Goal: Task Accomplishment & Management: Manage account settings

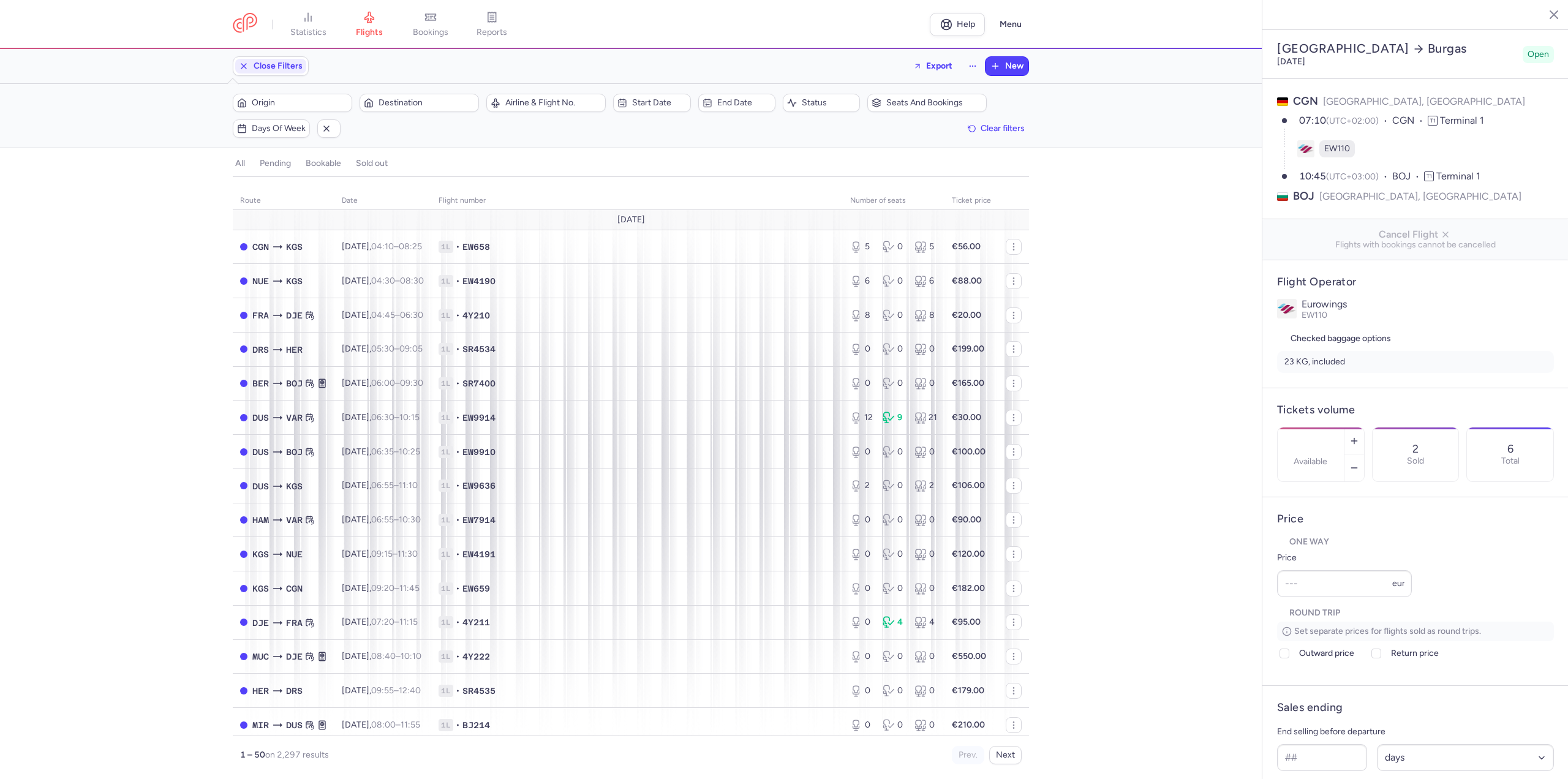
select select "days"
type input "4"
type input "35"
type input "1"
select select "days"
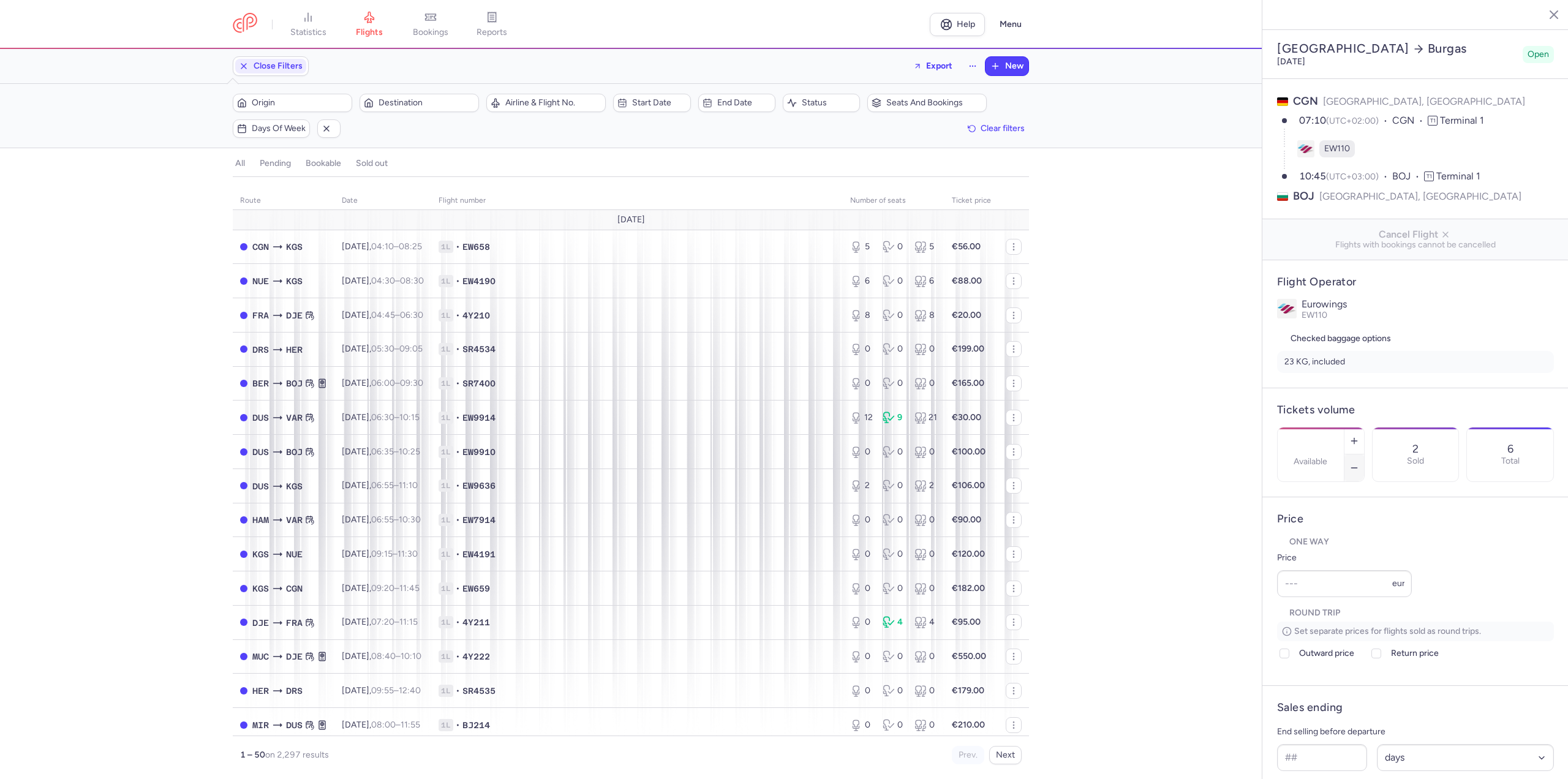
type input "4"
type input "35"
type input "1"
select select "days"
type input "4"
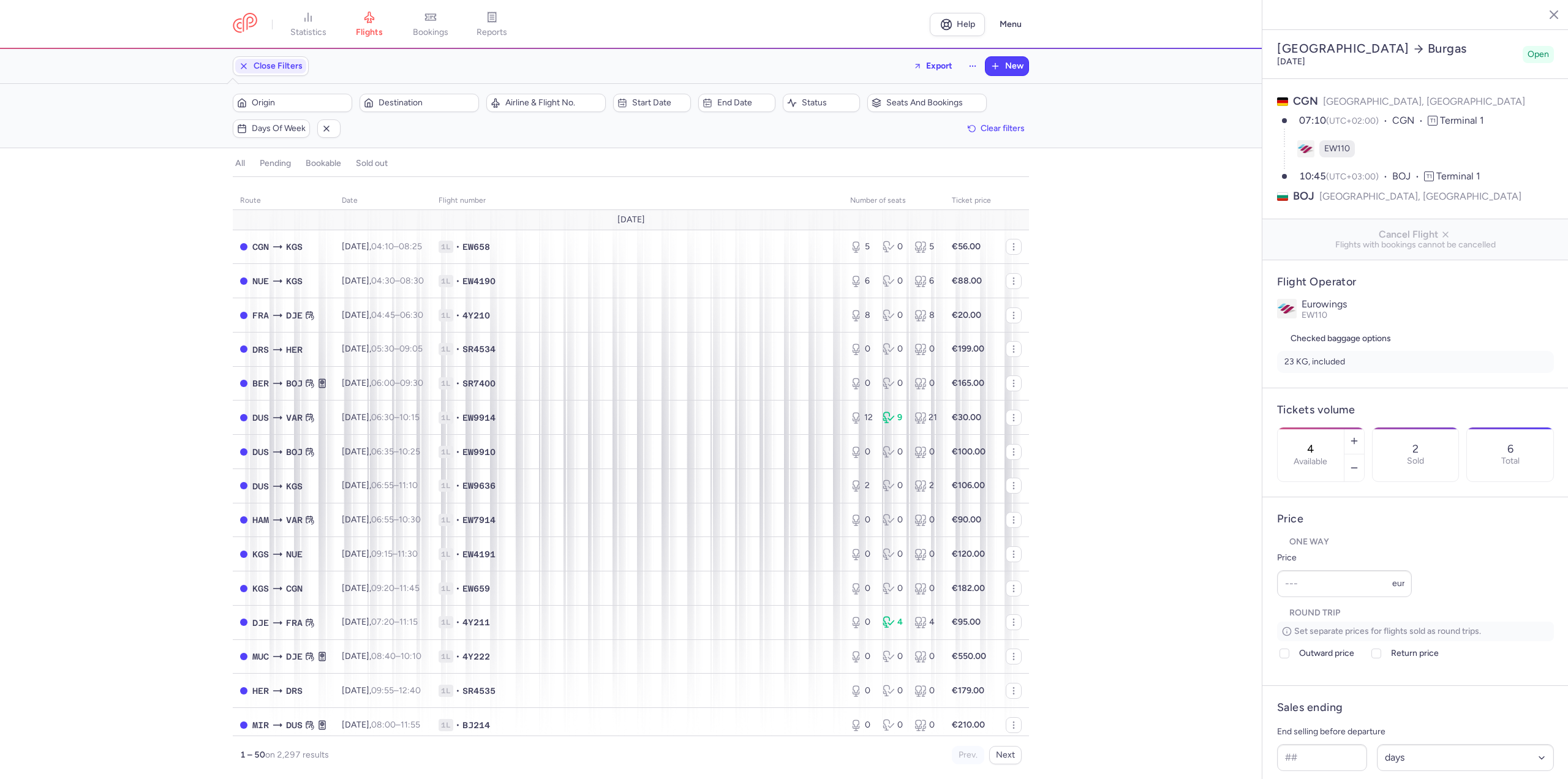
type input "35"
type input "1"
click at [1359, 436] on icon "button" at bounding box center [1354, 441] width 9 height 9
type input "5"
click at [1342, 762] on button "Save changes" at bounding box center [1318, 755] width 81 height 27
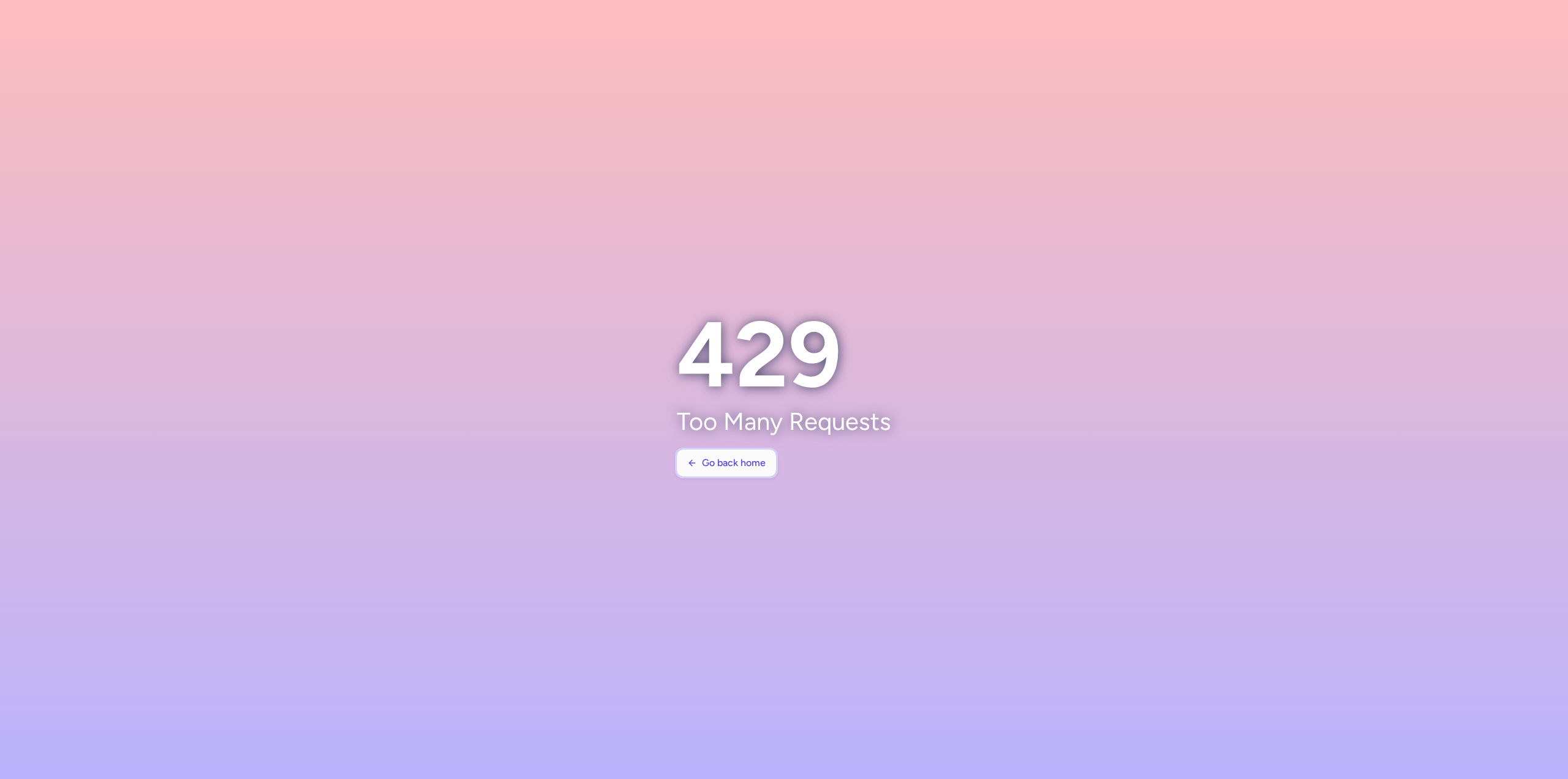
click at [735, 469] on button "Go back home" at bounding box center [726, 463] width 99 height 27
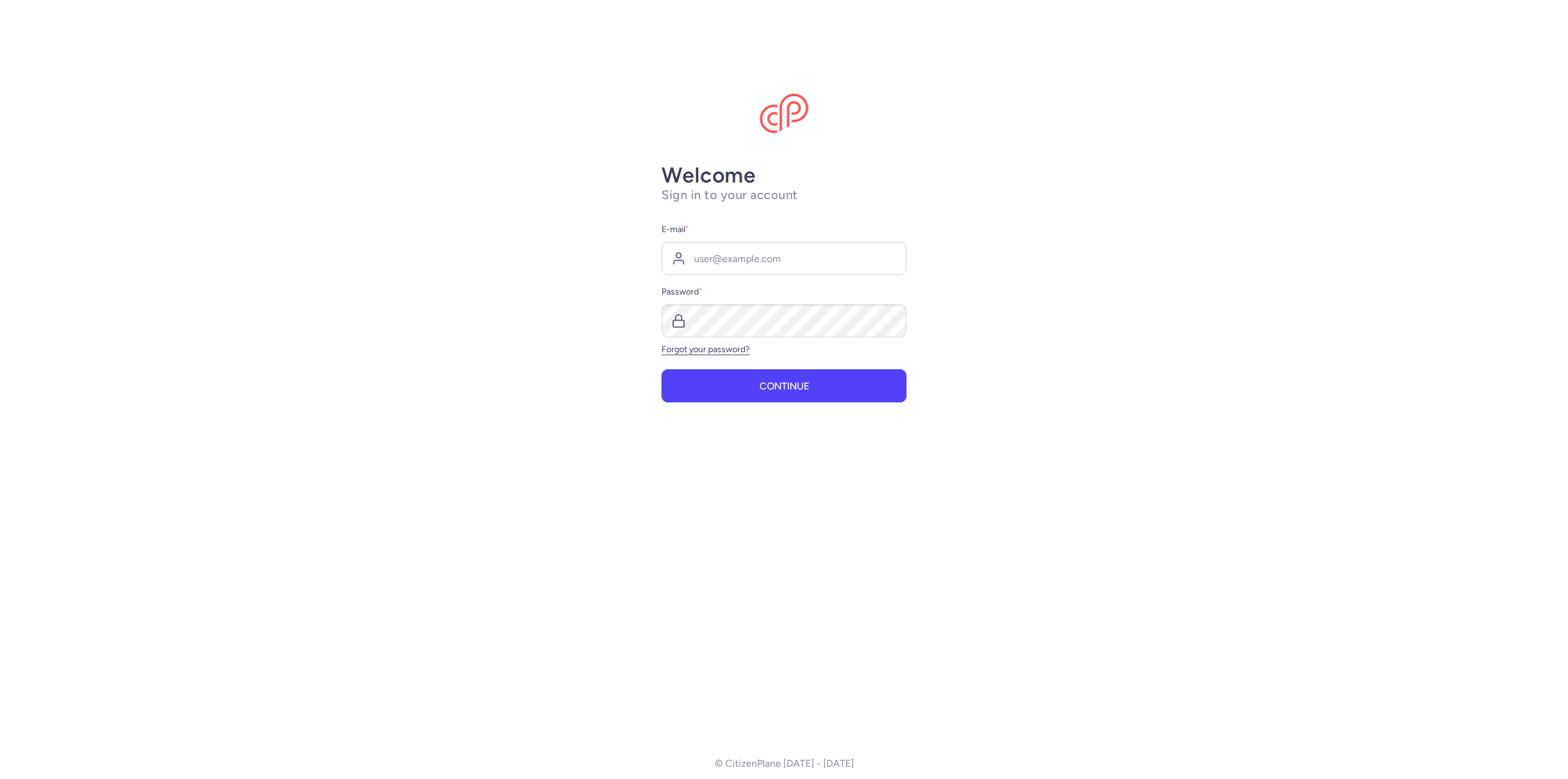
click at [747, 277] on div "E-mail * Password * Forgot your password?" at bounding box center [784, 288] width 245 height 132
click at [754, 270] on input "E-mail *" at bounding box center [784, 258] width 245 height 33
type input "[EMAIL_ADDRESS][DOMAIN_NAME]"
click at [661, 369] on button "Continue" at bounding box center [784, 385] width 245 height 33
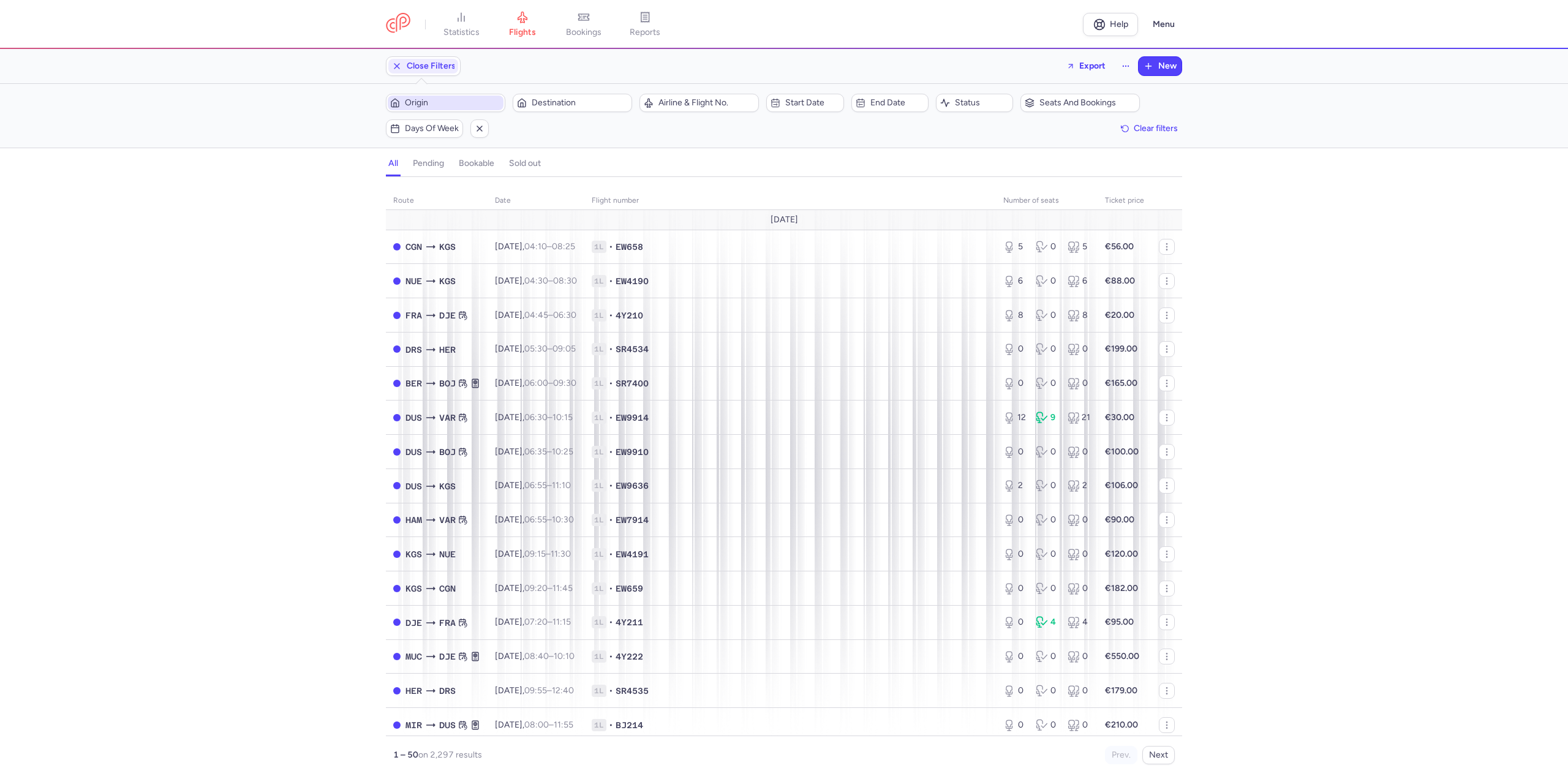
click at [443, 98] on span "Origin" at bounding box center [453, 103] width 96 height 9
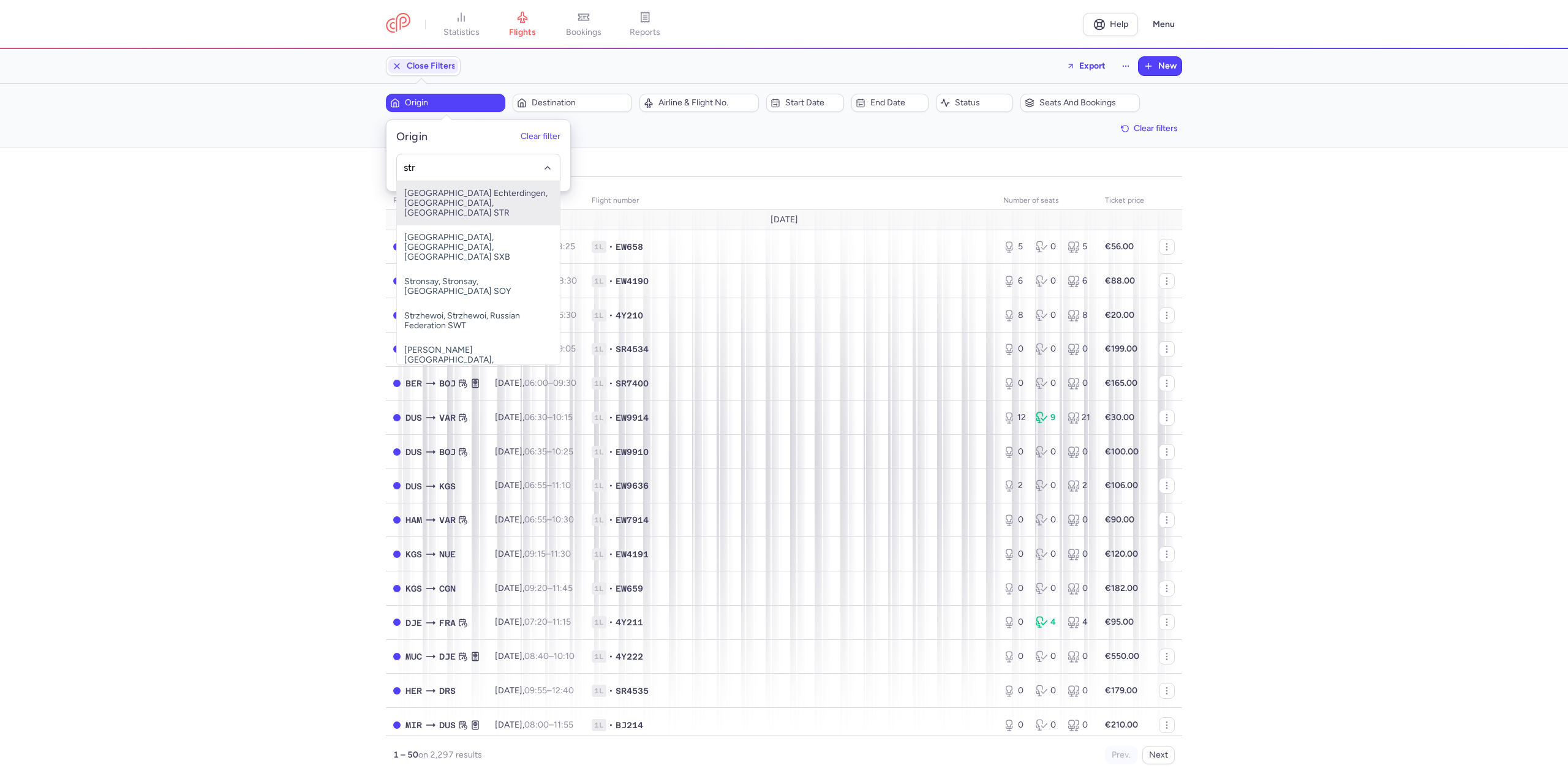
click at [463, 187] on span "[GEOGRAPHIC_DATA] Echterdingen, [GEOGRAPHIC_DATA], [GEOGRAPHIC_DATA] STR" at bounding box center [478, 203] width 163 height 44
type input "str"
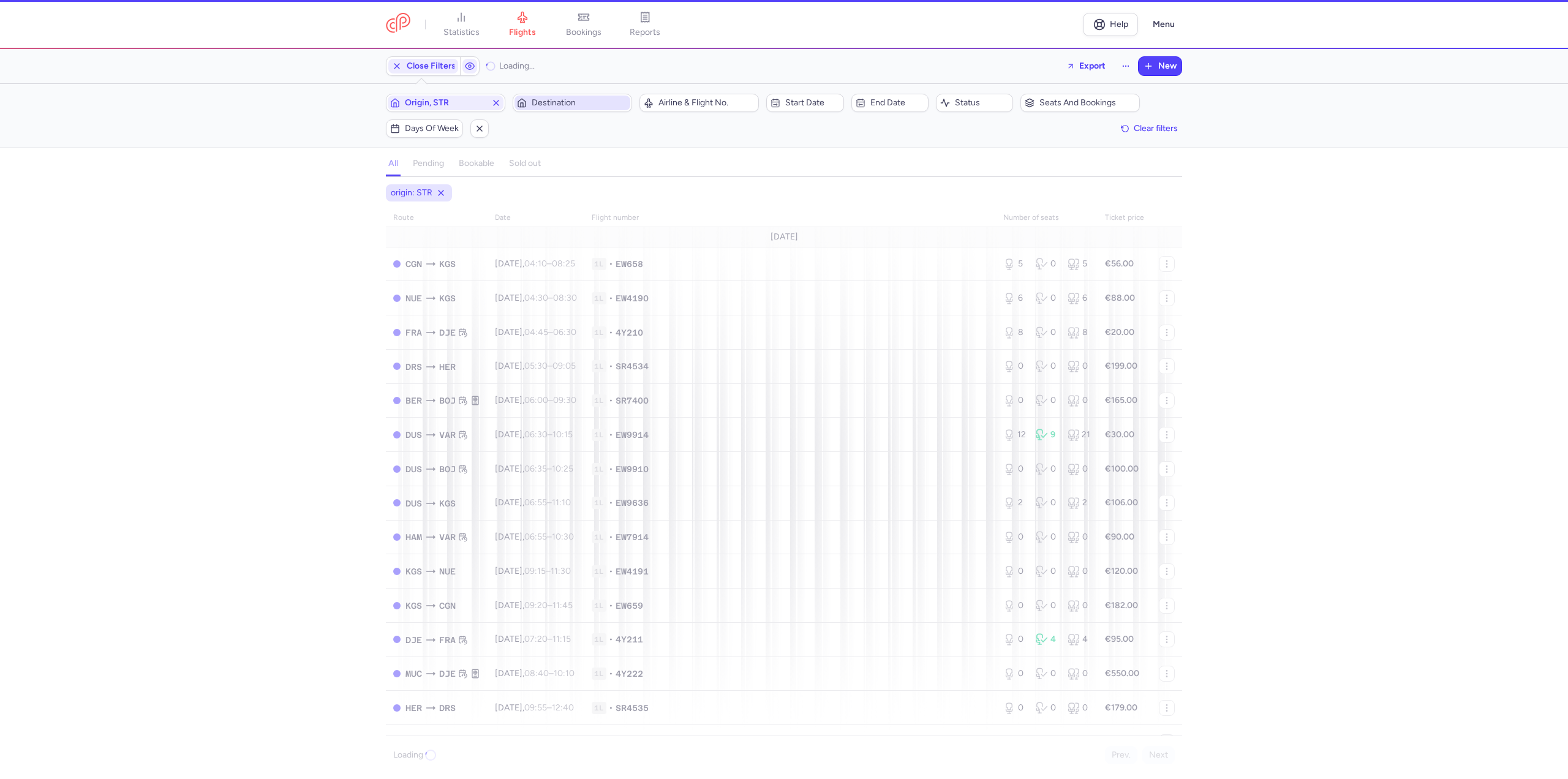
click at [535, 100] on span "Destination" at bounding box center [580, 103] width 96 height 9
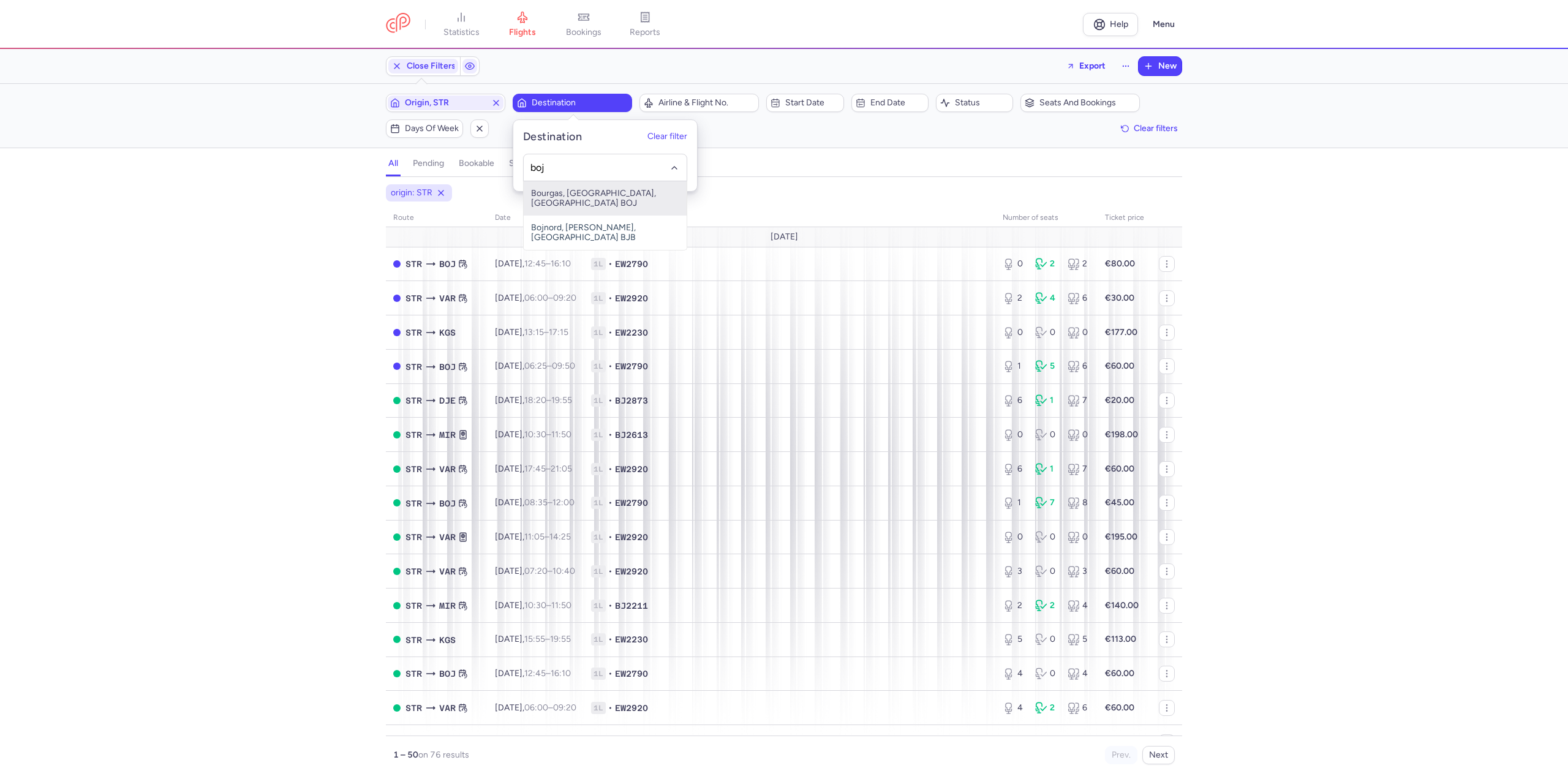
click at [560, 196] on span "Bourgas, [GEOGRAPHIC_DATA], [GEOGRAPHIC_DATA] BOJ" at bounding box center [605, 198] width 163 height 35
type input "boj"
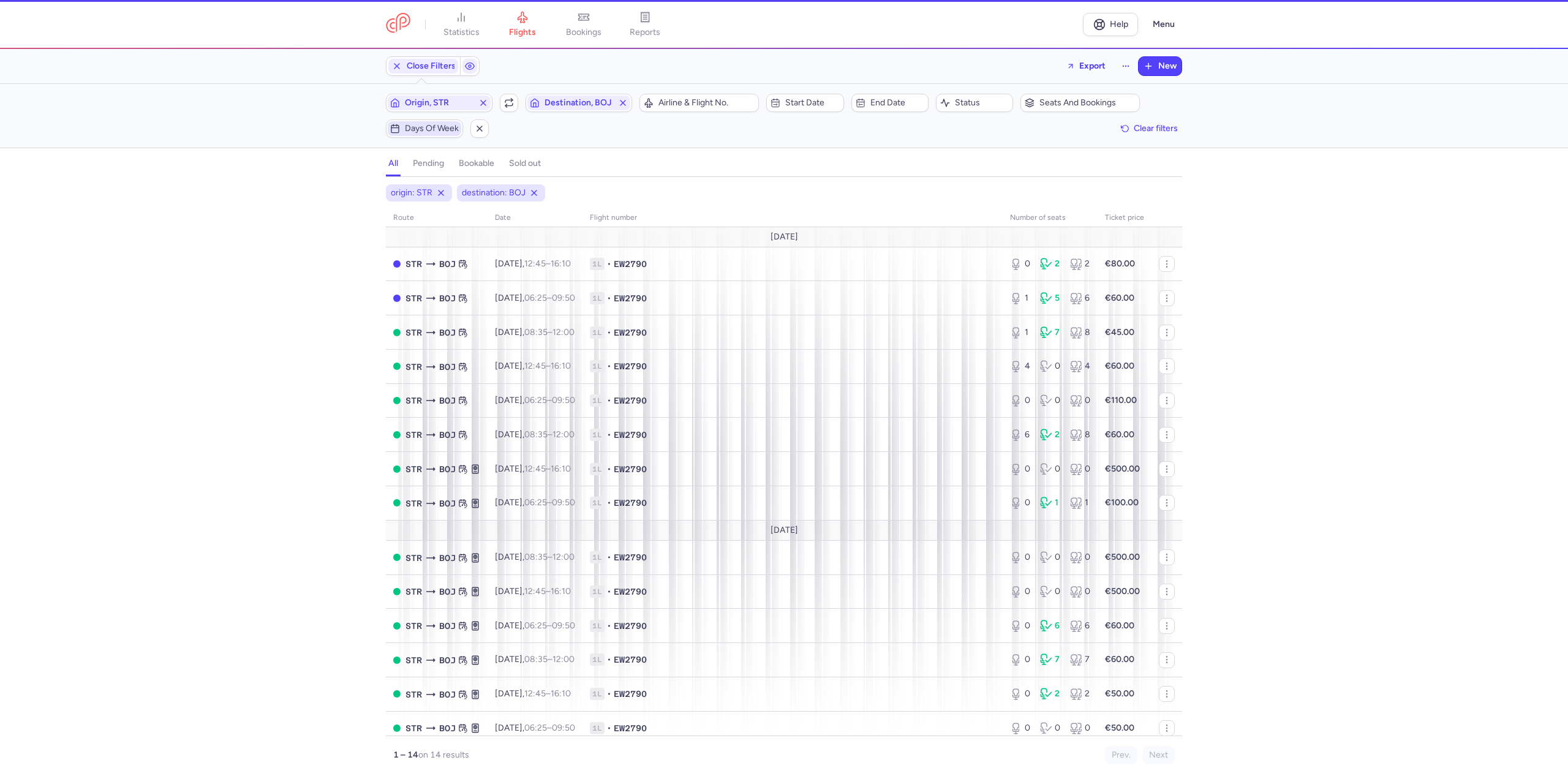
click at [439, 135] on span "Days of week" at bounding box center [424, 129] width 73 height 15
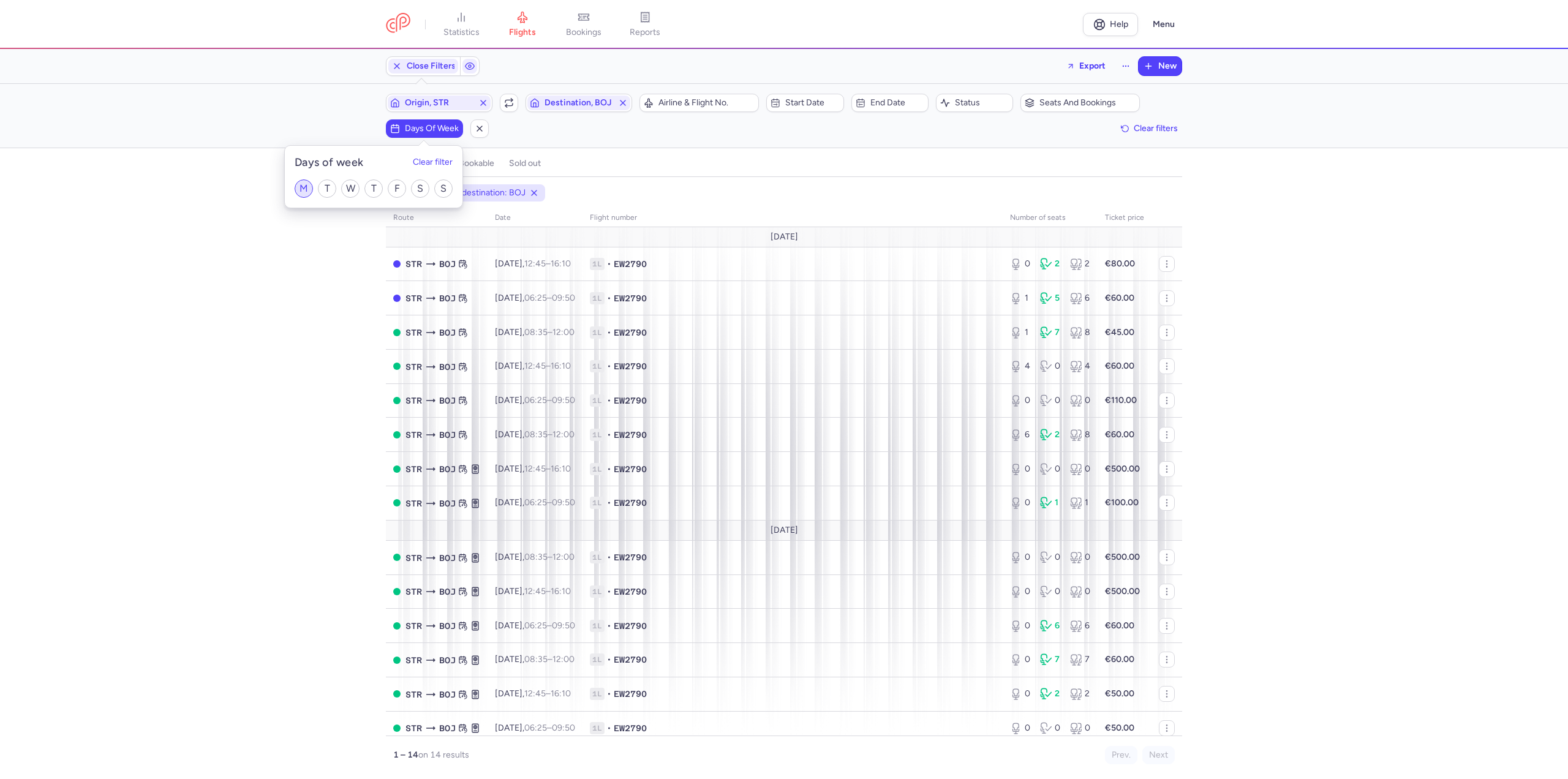
click at [299, 193] on input "M" at bounding box center [304, 188] width 18 height 18
checkbox input "true"
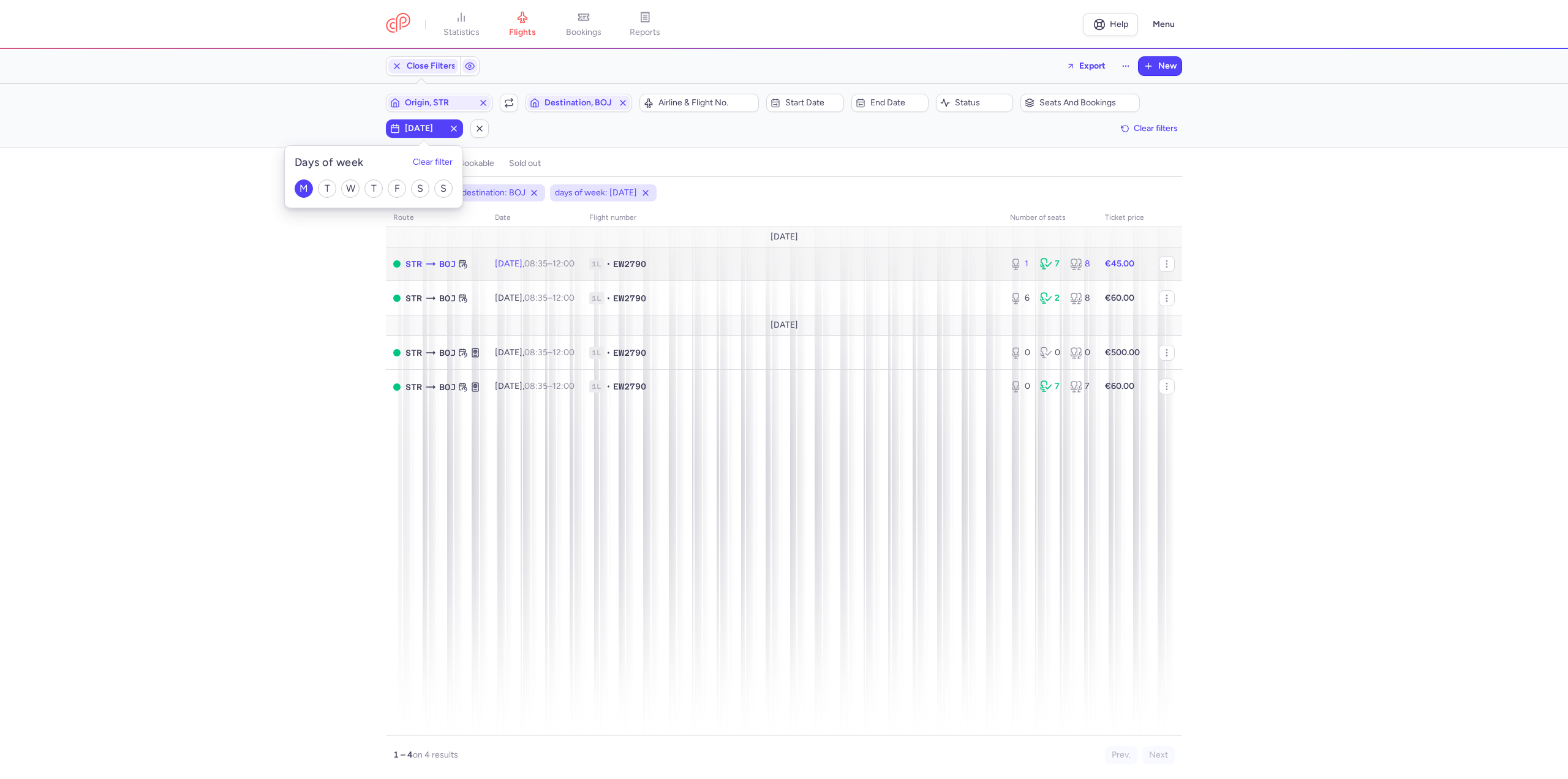
click at [522, 266] on span "[DATE] 08:35 – 12:00 +0" at bounding box center [535, 263] width 80 height 10
select select "days"
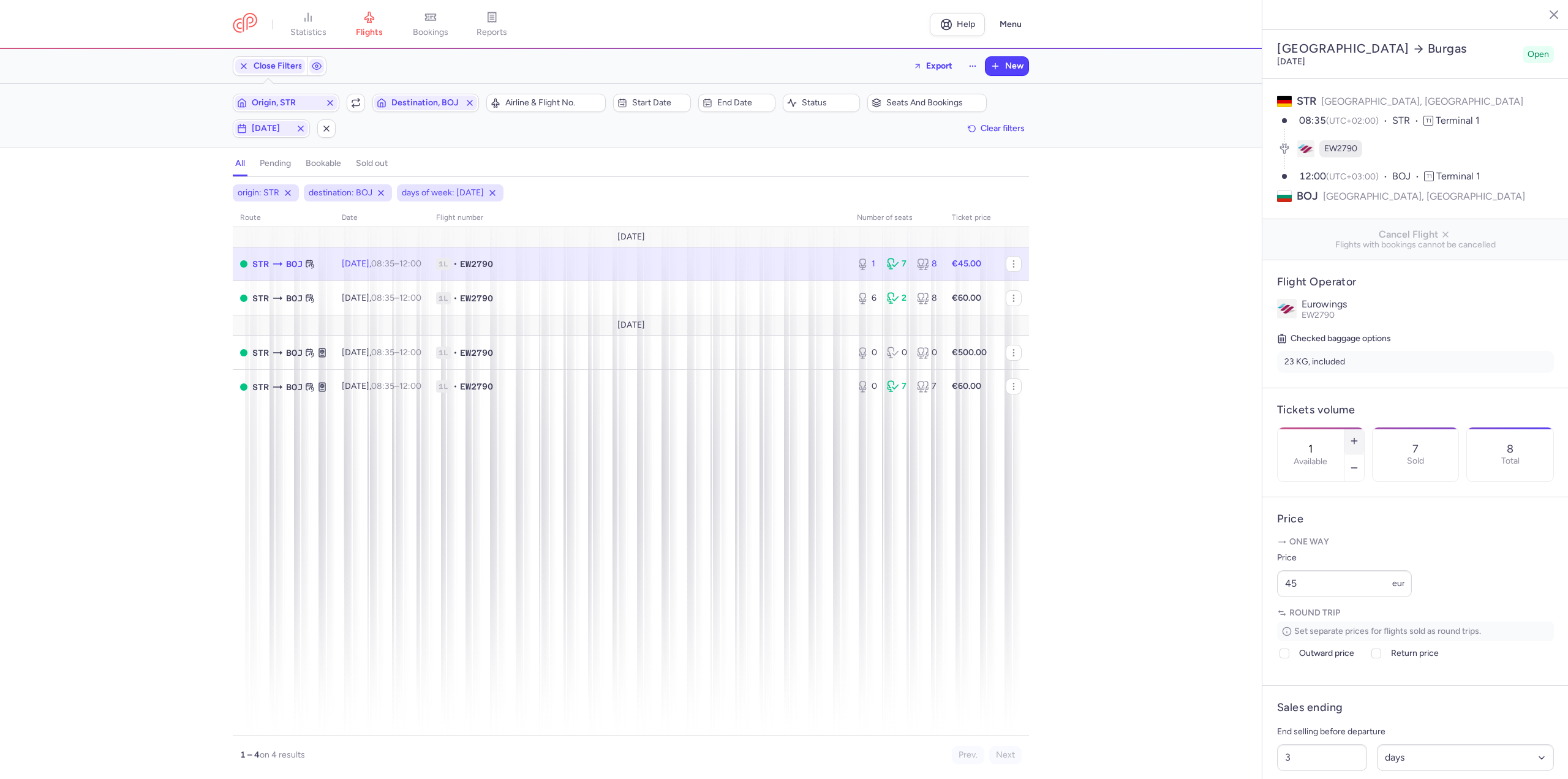
click at [1364, 427] on button "button" at bounding box center [1354, 441] width 20 height 27
click at [1323, 750] on span "Save changes" at bounding box center [1317, 755] width 60 height 11
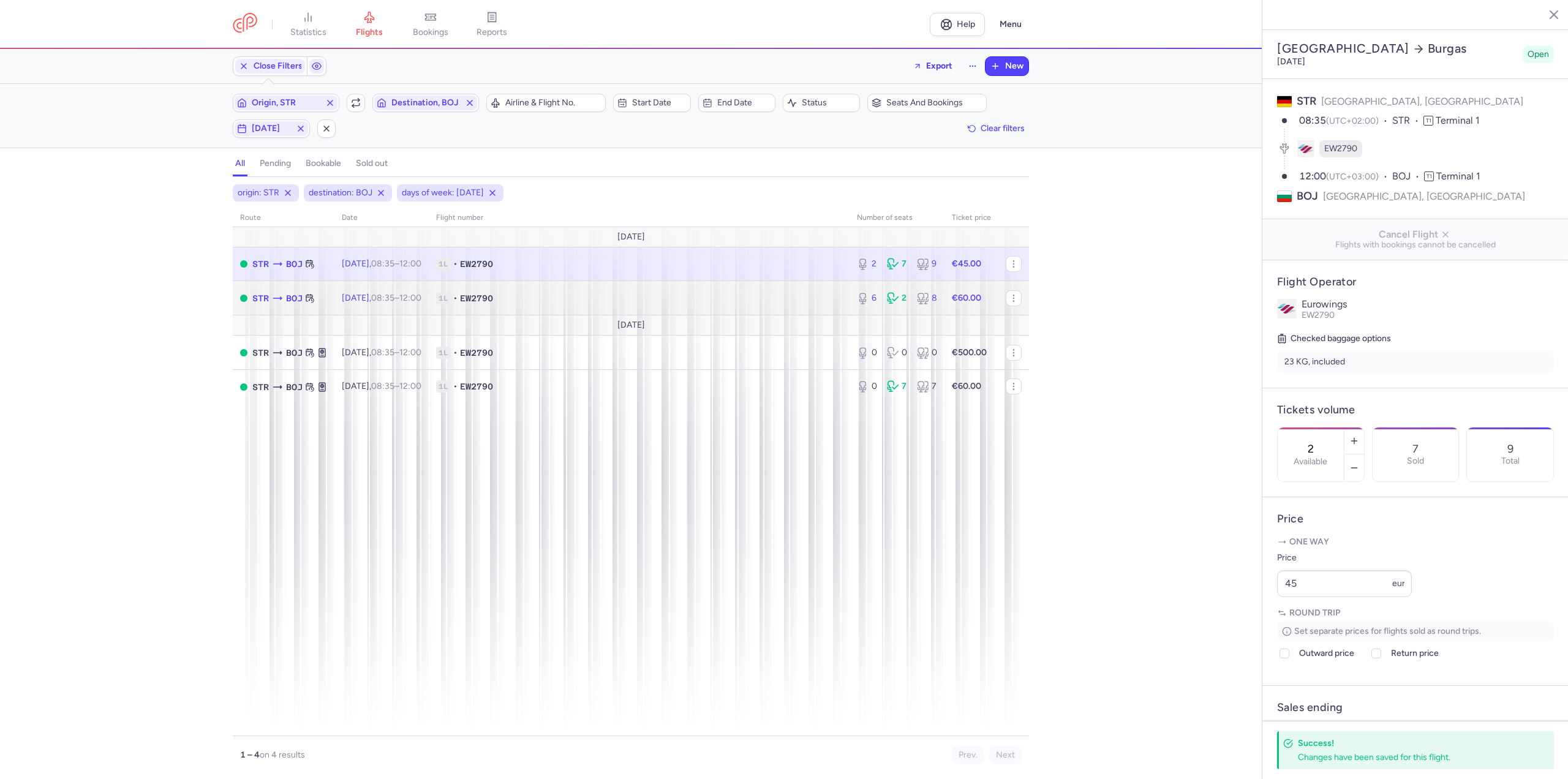
click at [418, 305] on td "[DATE] 08:35 – 12:00 +0" at bounding box center [381, 298] width 94 height 35
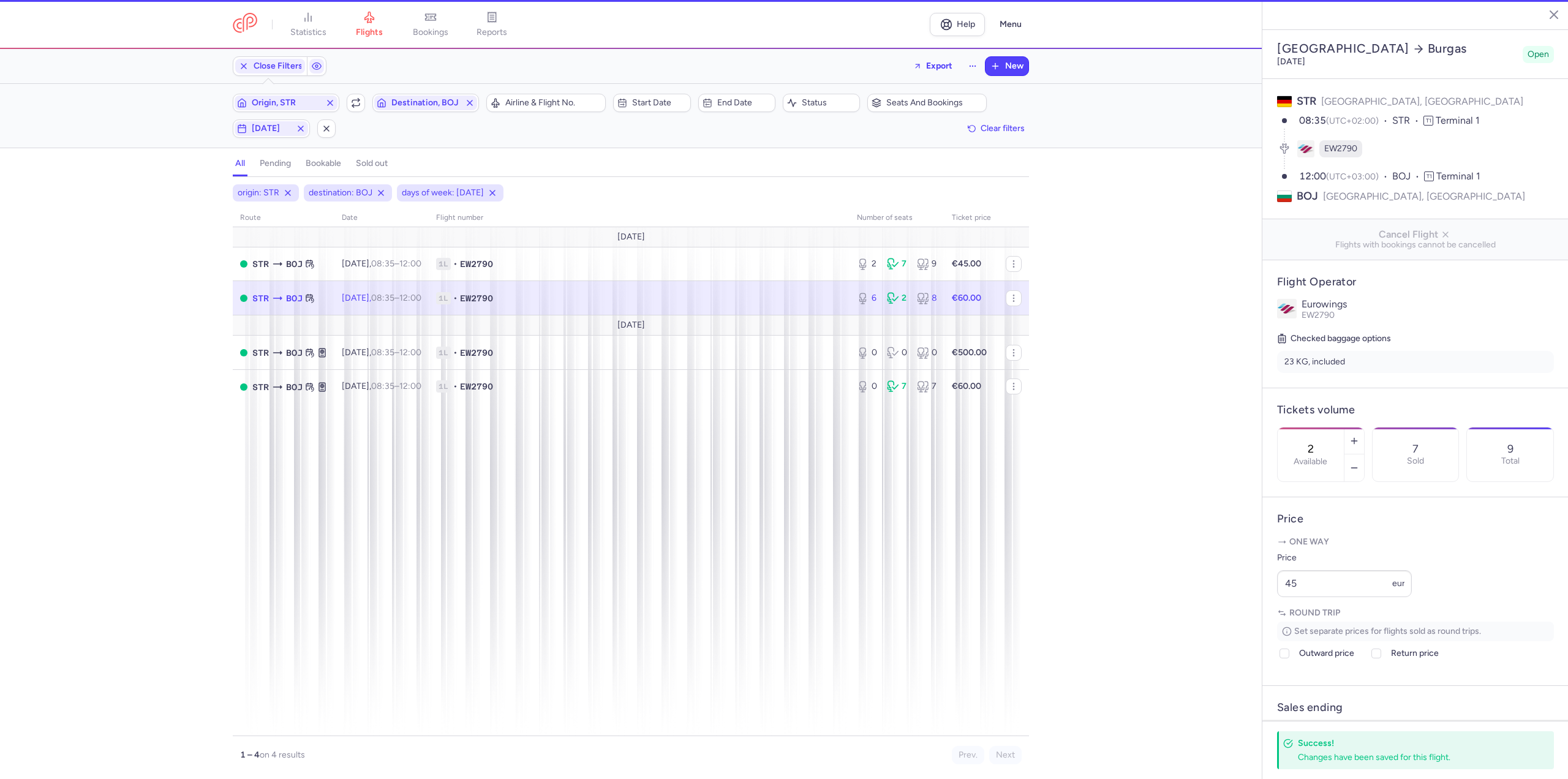
type input "6"
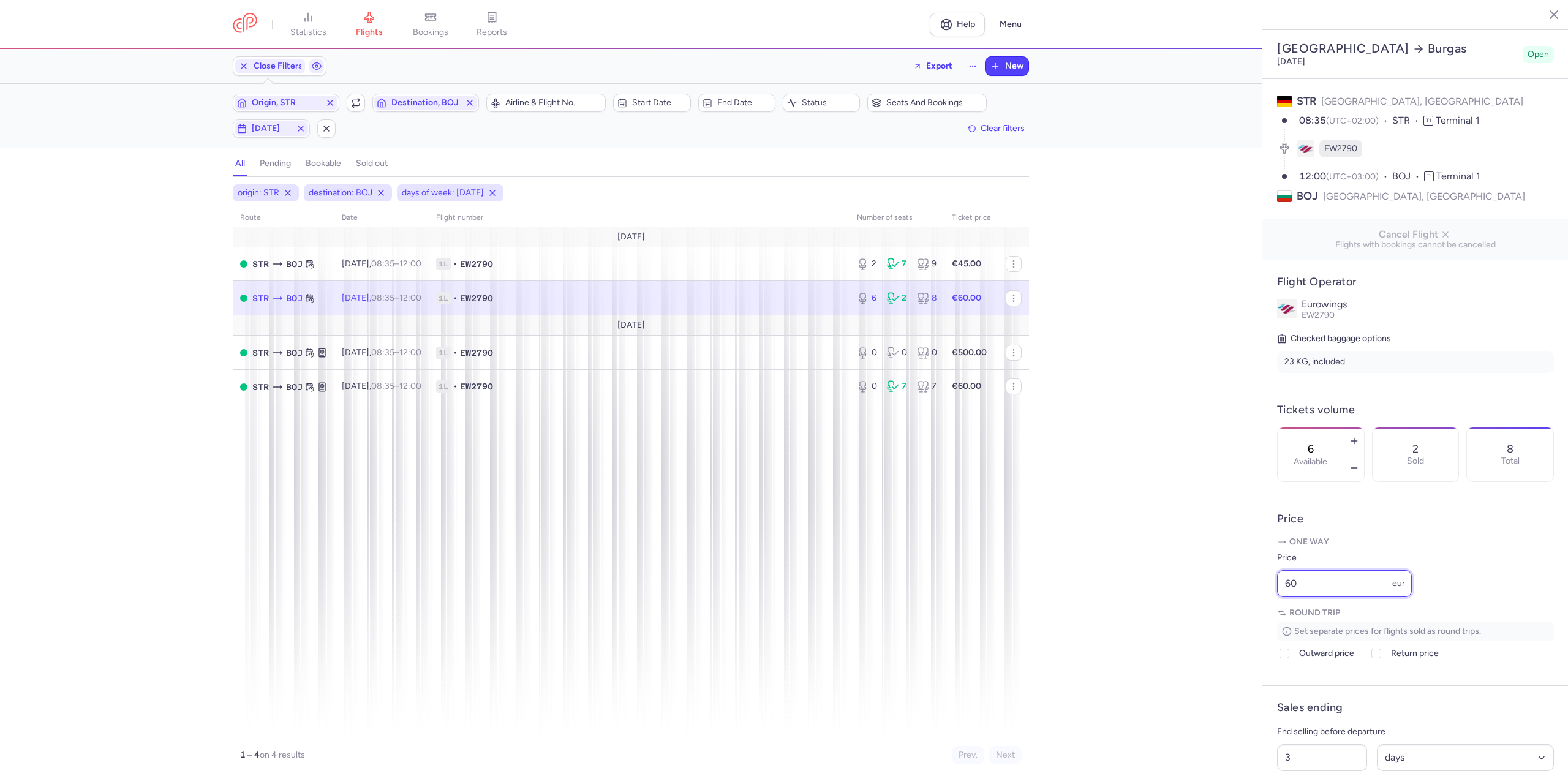
drag, startPoint x: 1341, startPoint y: 626, endPoint x: 1217, endPoint y: 633, distance: 124.2
click at [1217, 633] on div "statistics flights bookings reports Help Menu Close Filters Export New Filters …" at bounding box center [784, 390] width 1568 height 779
type input "50"
click at [1346, 763] on button "Save changes" at bounding box center [1318, 755] width 81 height 27
